Goal: Information Seeking & Learning: Stay updated

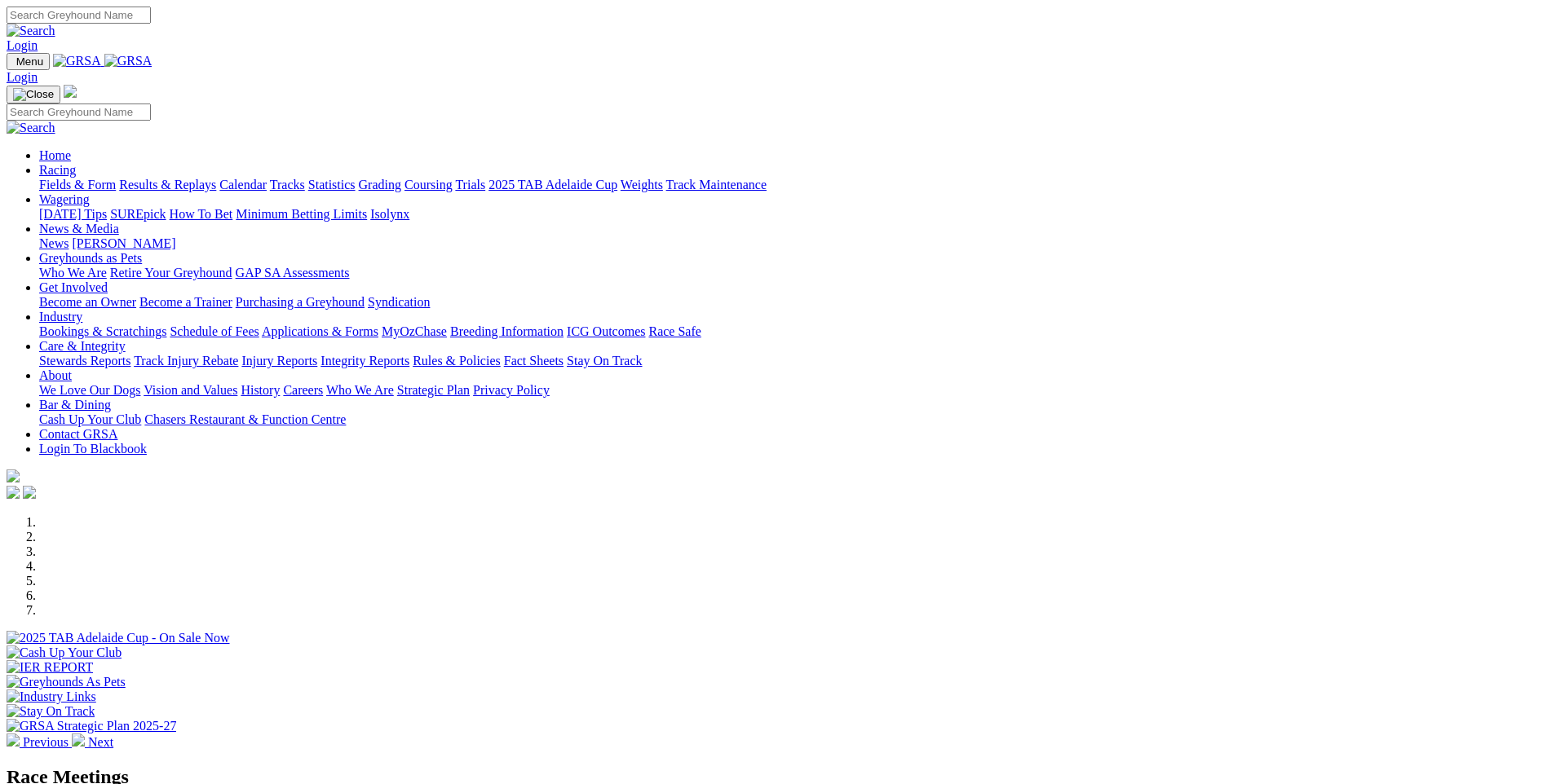
scroll to position [1166, 0]
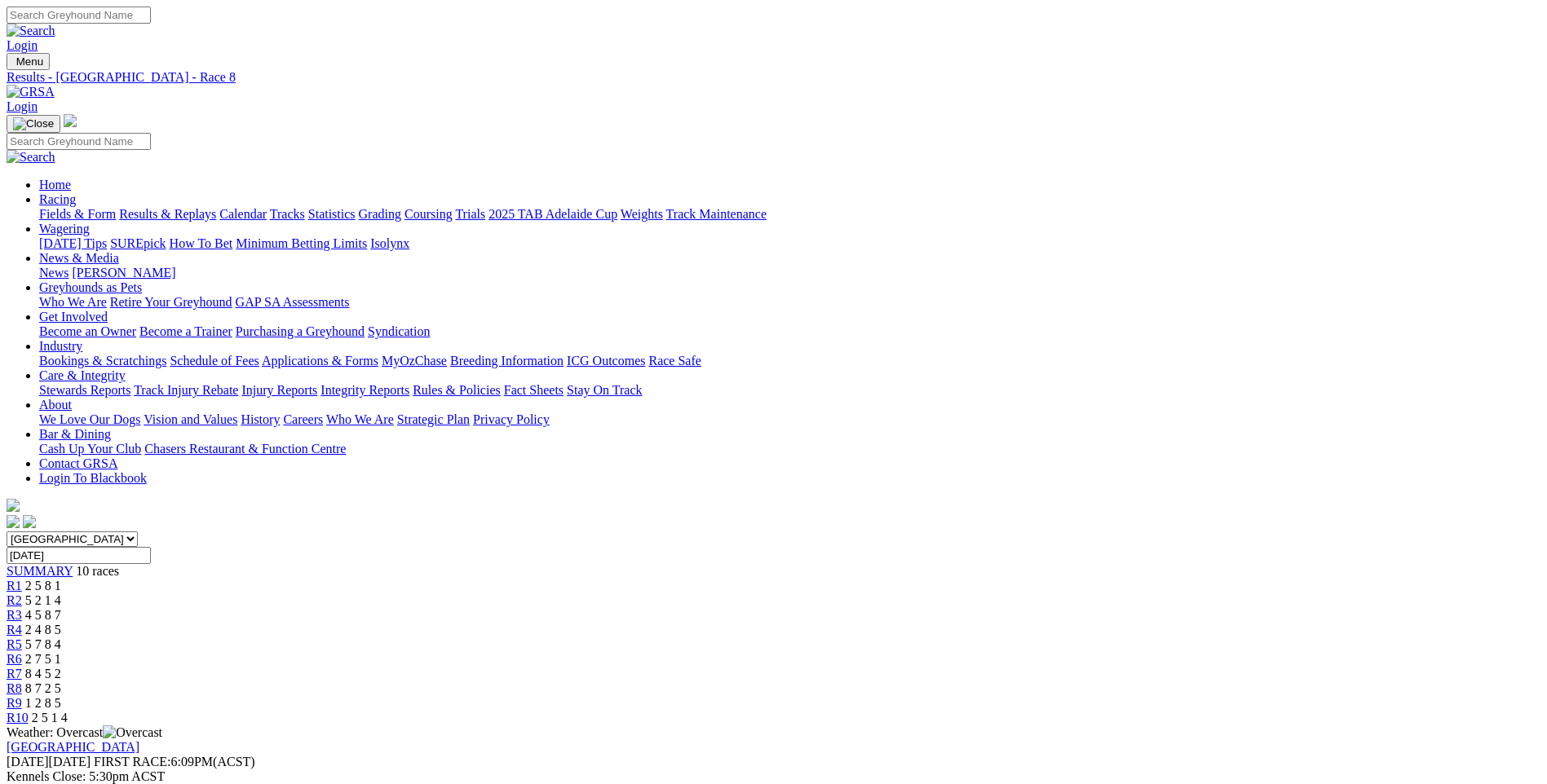
click at [61, 696] on span "1 2 8 5" at bounding box center [43, 702] width 36 height 14
click at [68, 710] on span "2 5 1 4" at bounding box center [50, 716] width 36 height 14
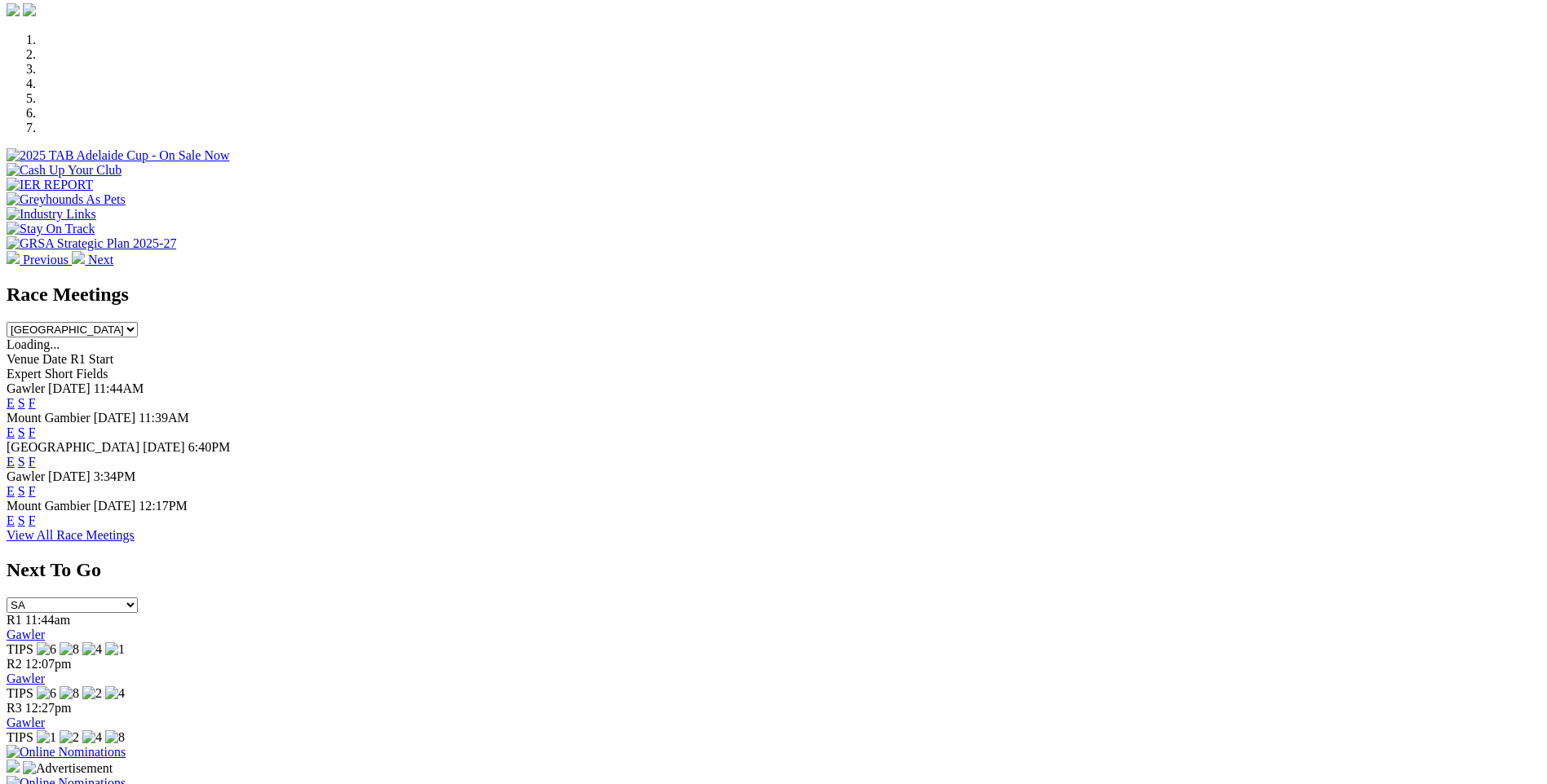
scroll to position [518, 0]
